Goal: Transaction & Acquisition: Obtain resource

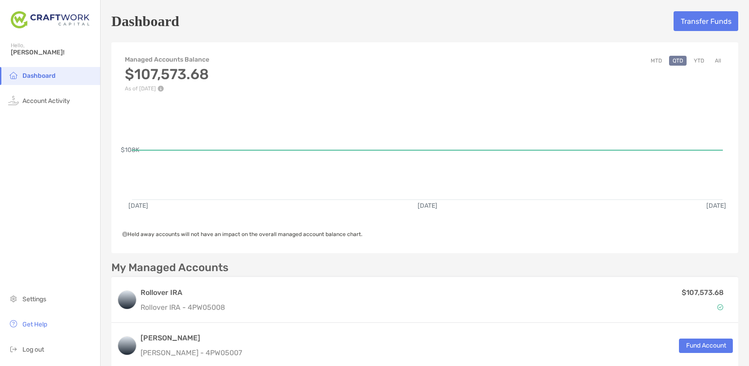
scroll to position [189, 0]
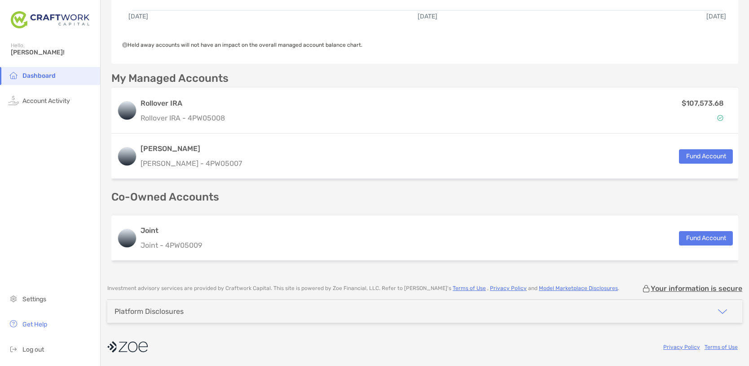
drag, startPoint x: 439, startPoint y: 203, endPoint x: 428, endPoint y: 204, distance: 11.3
click at [438, 203] on div "My Managed Accounts Rollover IRA Rollover IRA - 4PW05008 $107,573.68 [PERSON_NA…" at bounding box center [424, 168] width 627 height 191
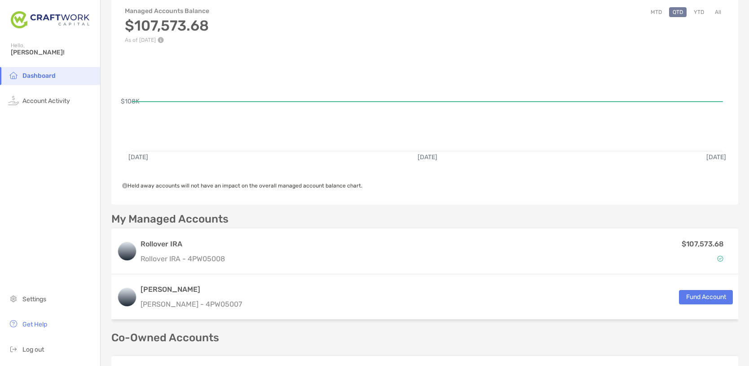
scroll to position [0, 0]
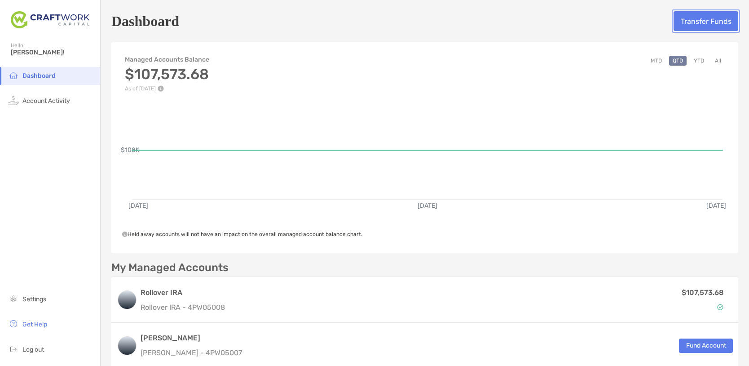
click at [687, 21] on button "Transfer Funds" at bounding box center [706, 21] width 65 height 20
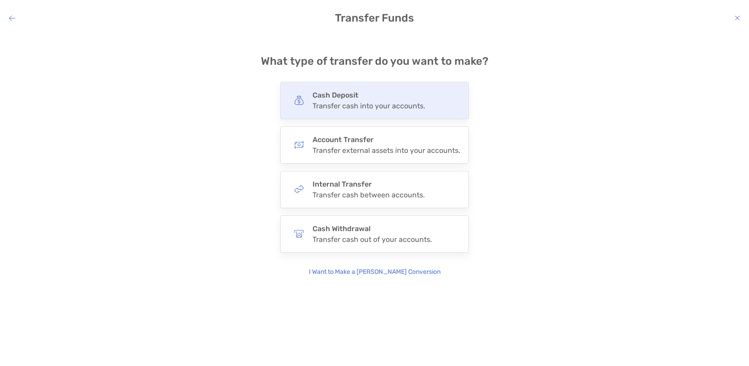
click at [328, 107] on div "Transfer cash into your accounts." at bounding box center [369, 106] width 113 height 9
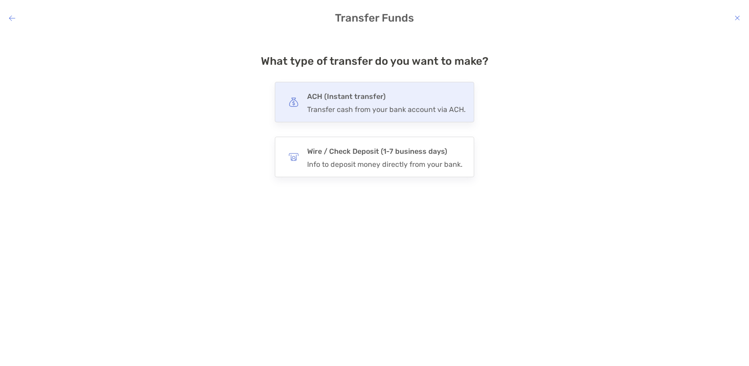
click at [332, 97] on h4 "ACH (Instant transfer)" at bounding box center [386, 96] width 159 height 13
click at [0, 0] on input "***" at bounding box center [0, 0] width 0 height 0
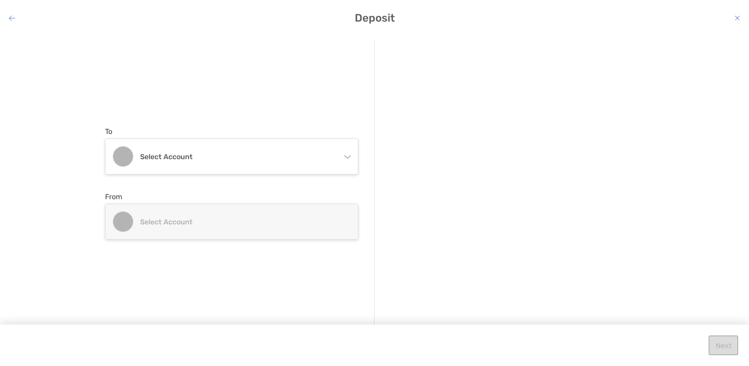
click at [347, 157] on icon "modal" at bounding box center [347, 154] width 7 height 7
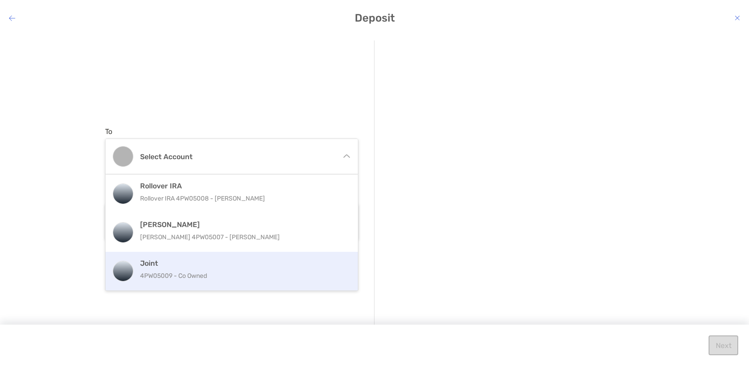
click at [155, 269] on div "Joint 4PW05009 - Co Owned" at bounding box center [241, 271] width 203 height 24
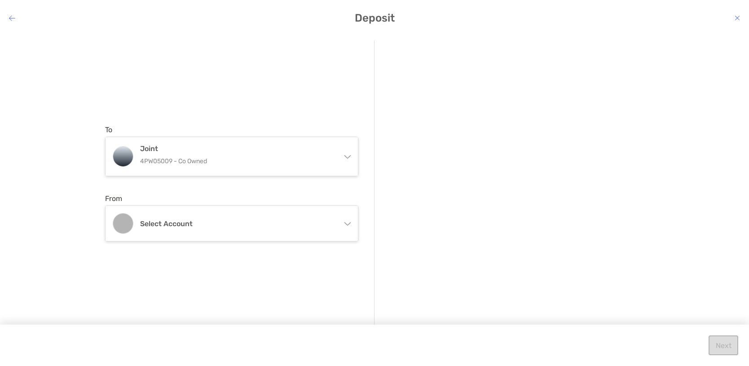
click at [347, 222] on icon "modal" at bounding box center [347, 221] width 7 height 7
click at [348, 223] on icon "modal" at bounding box center [347, 222] width 6 height 3
click at [347, 223] on icon "modal" at bounding box center [347, 221] width 7 height 7
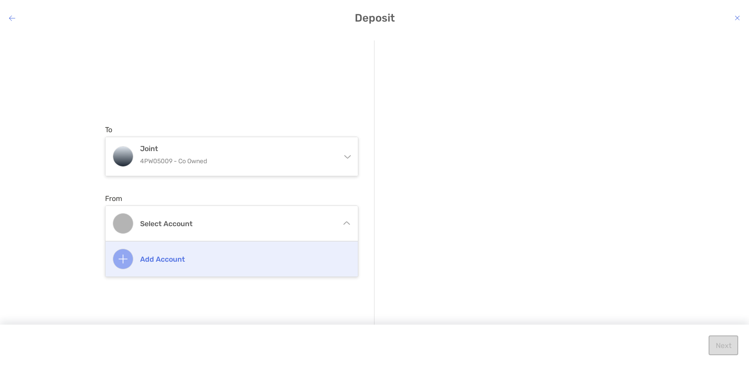
click at [152, 258] on h4 "Add account" at bounding box center [241, 259] width 203 height 9
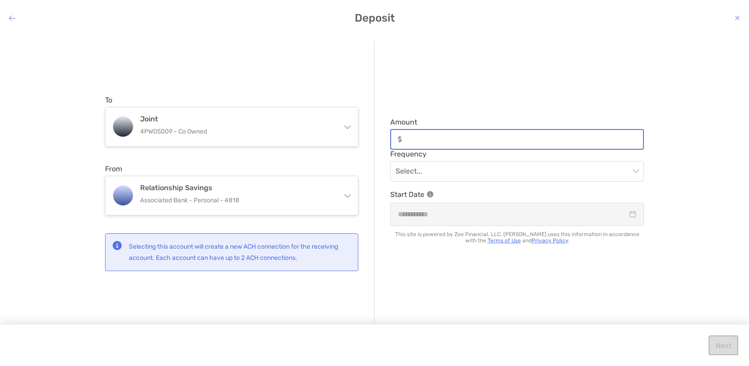
click at [413, 142] on input "Amount" at bounding box center [525, 139] width 238 height 8
click at [638, 168] on span "modal" at bounding box center [517, 171] width 243 height 20
type input "*******"
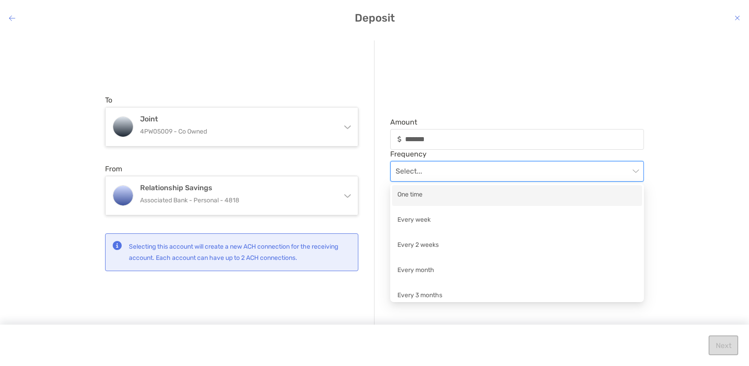
click at [412, 195] on div "One time" at bounding box center [517, 195] width 239 height 11
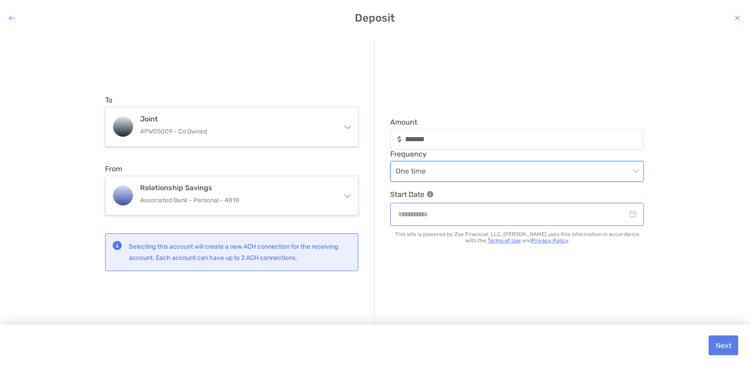
click at [633, 216] on div "modal" at bounding box center [517, 213] width 239 height 11
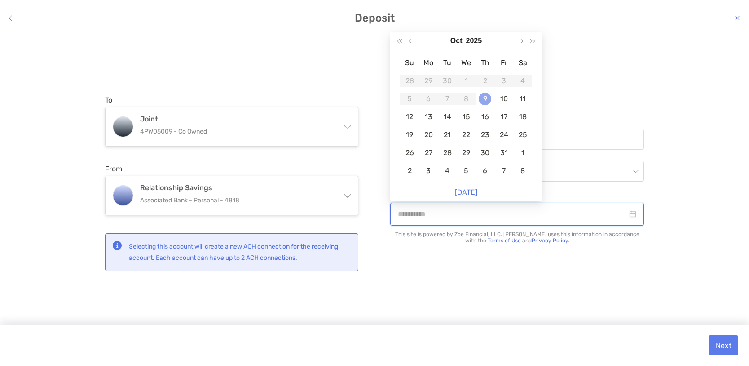
type input "**********"
click at [486, 97] on div "9" at bounding box center [485, 99] width 13 height 13
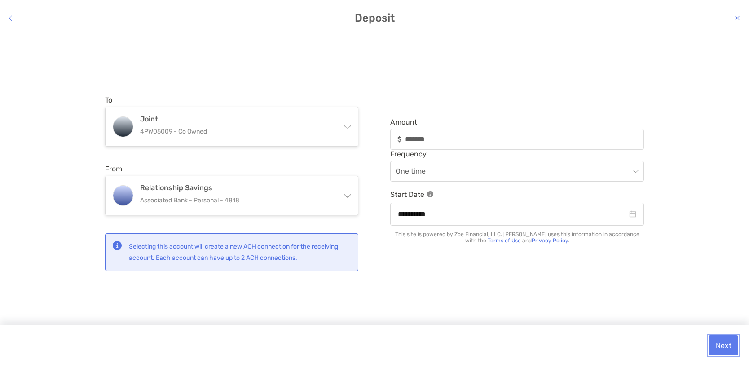
click at [723, 344] on button "Next" at bounding box center [724, 345] width 30 height 20
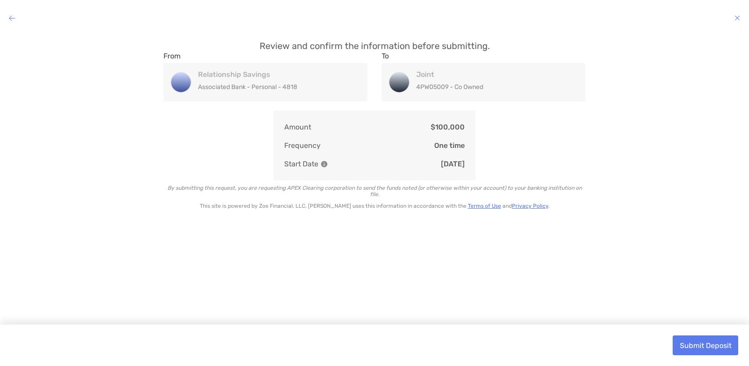
click at [11, 19] on icon "modal" at bounding box center [12, 17] width 6 height 7
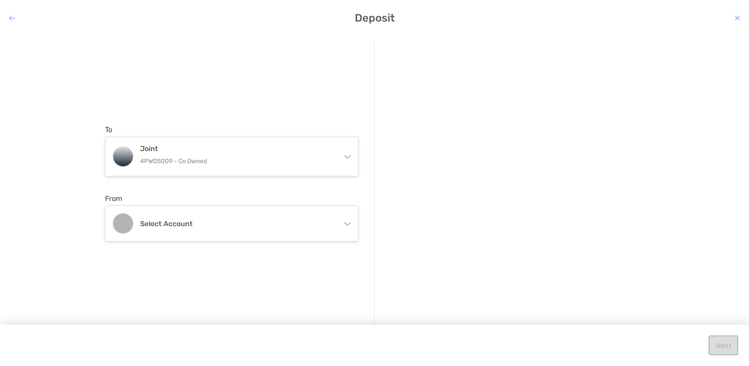
click at [347, 224] on icon "modal" at bounding box center [347, 221] width 7 height 7
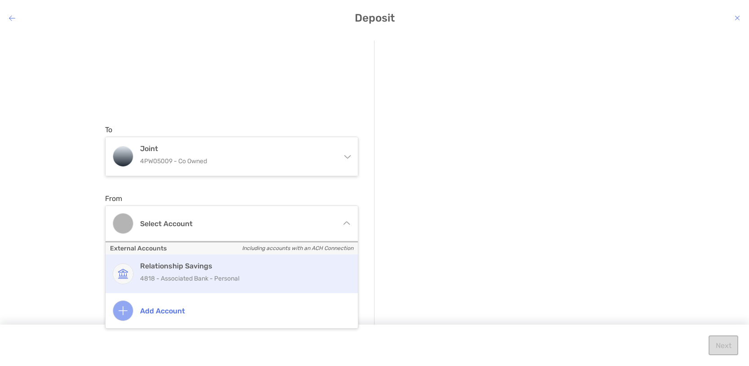
click at [213, 280] on p "4818 - Associated Bank - Personal" at bounding box center [241, 278] width 203 height 11
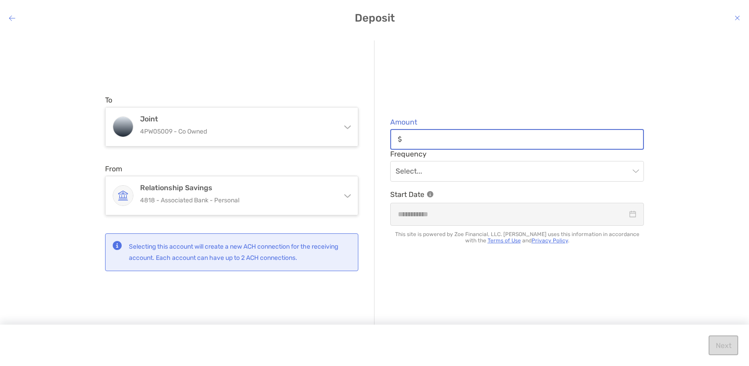
click at [412, 137] on input "Amount" at bounding box center [525, 139] width 238 height 8
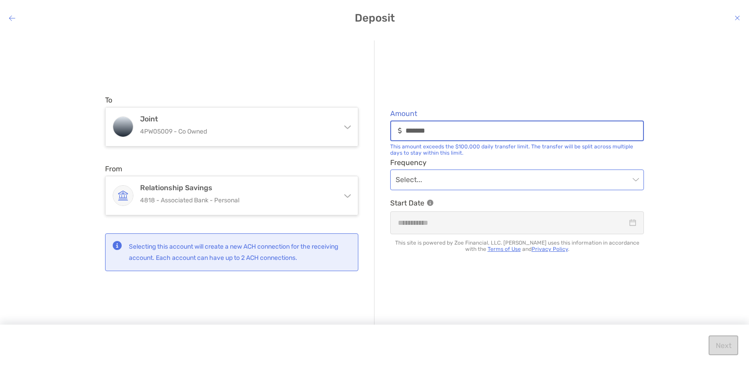
type input "*******"
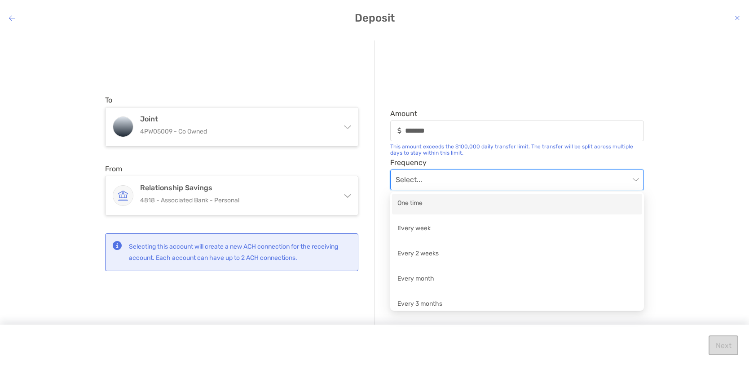
click at [421, 180] on input "modal" at bounding box center [513, 180] width 234 height 20
click at [412, 205] on div "One time" at bounding box center [517, 203] width 239 height 11
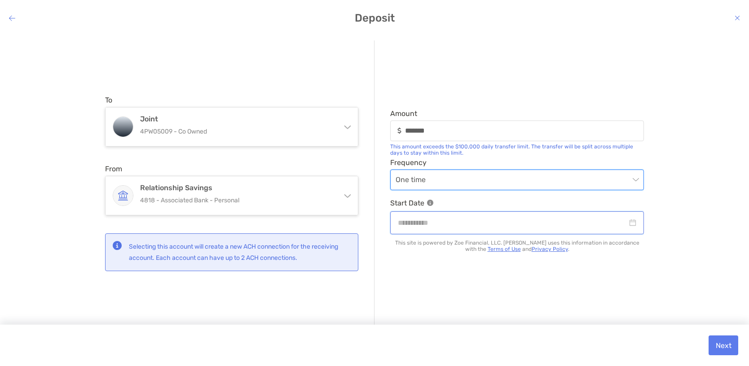
click at [456, 222] on input "modal" at bounding box center [513, 222] width 230 height 11
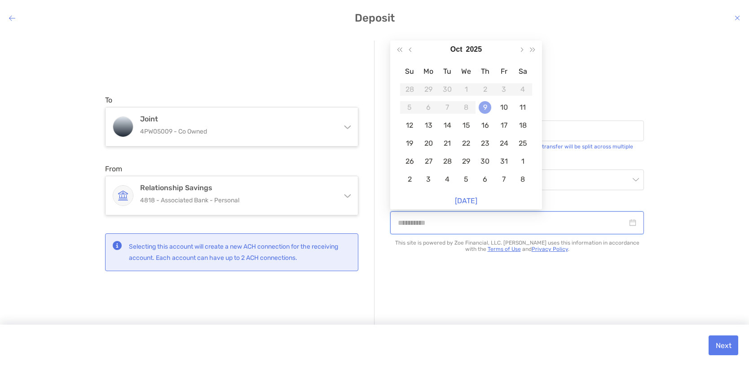
type input "**********"
click at [483, 106] on div "9" at bounding box center [485, 107] width 13 height 13
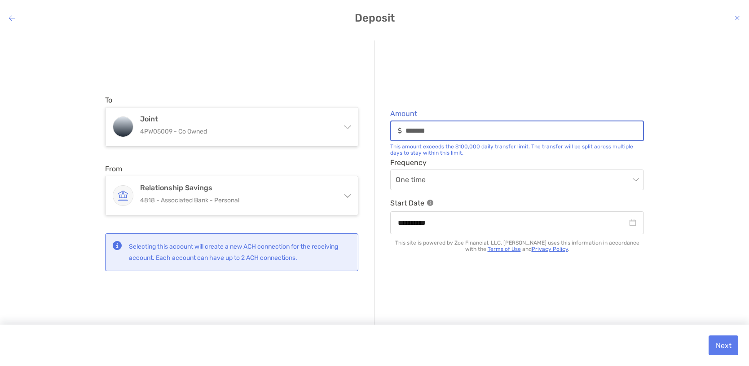
click at [416, 131] on input "*******" at bounding box center [525, 131] width 238 height 8
type input "*******"
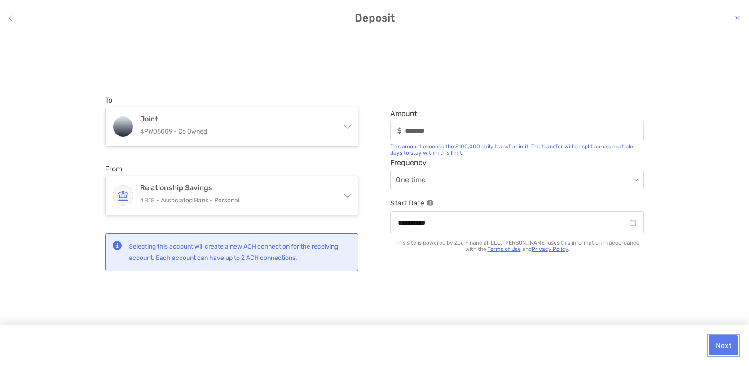
click at [722, 345] on button "Next" at bounding box center [724, 345] width 30 height 20
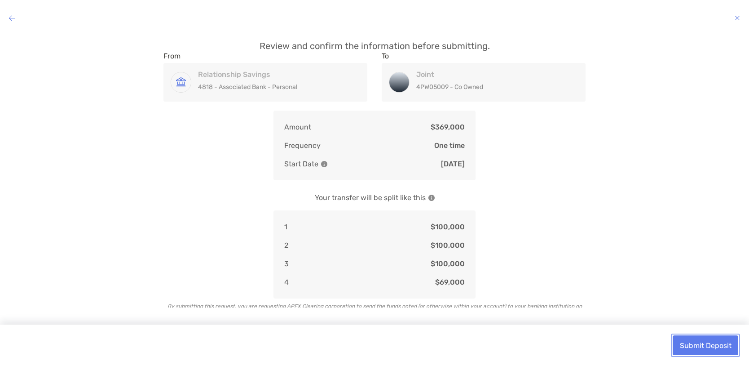
click at [696, 344] on button "Submit Deposit" at bounding box center [706, 345] width 66 height 20
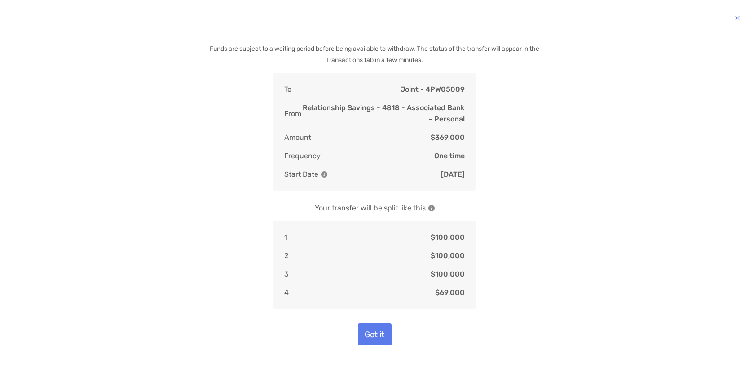
scroll to position [35, 0]
click at [372, 334] on button "Got it" at bounding box center [375, 333] width 34 height 23
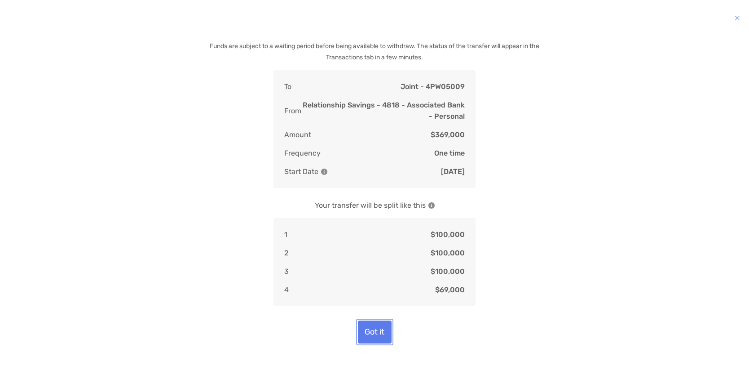
click at [369, 333] on button "Got it" at bounding box center [375, 331] width 34 height 23
